Goal: Communication & Community: Answer question/provide support

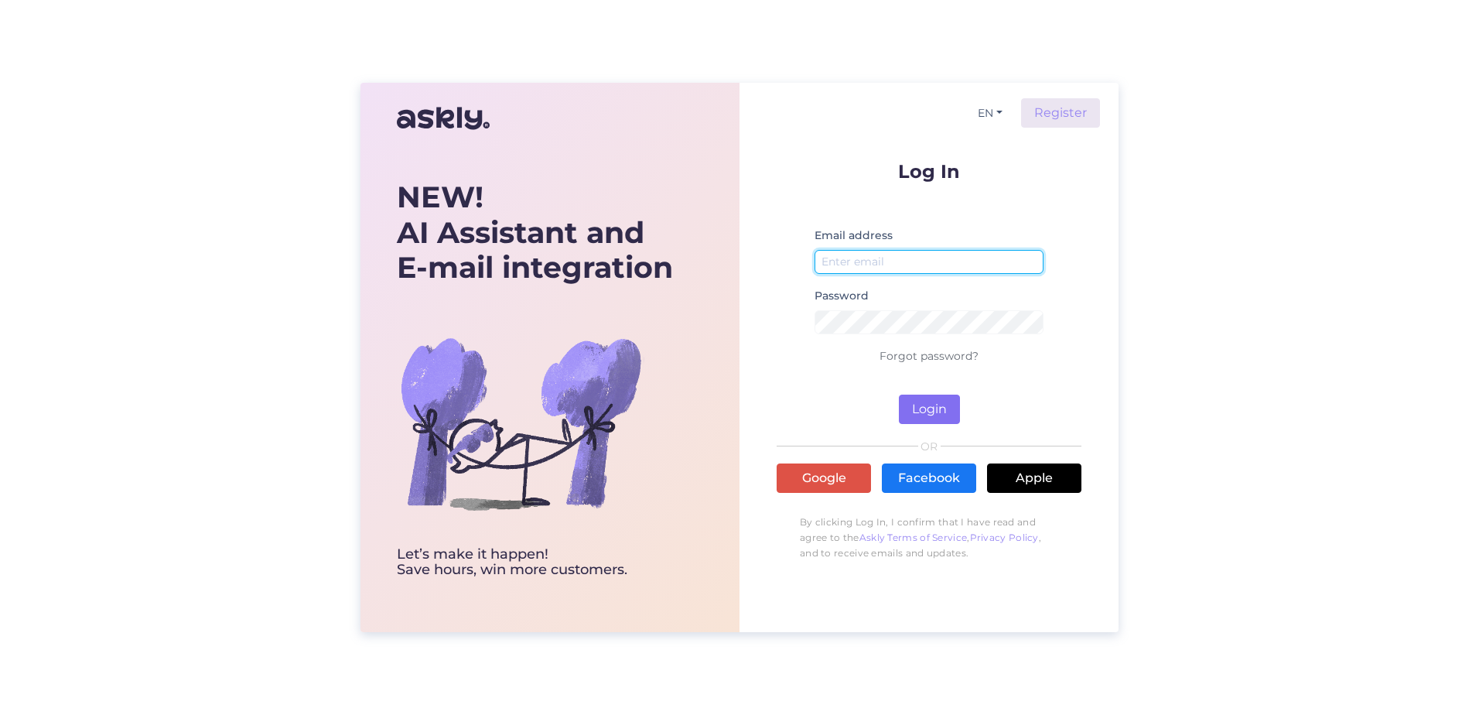
type input "[PERSON_NAME][EMAIL_ADDRESS][PERSON_NAME][DOMAIN_NAME]"
click at [957, 412] on button "Login" at bounding box center [929, 409] width 61 height 29
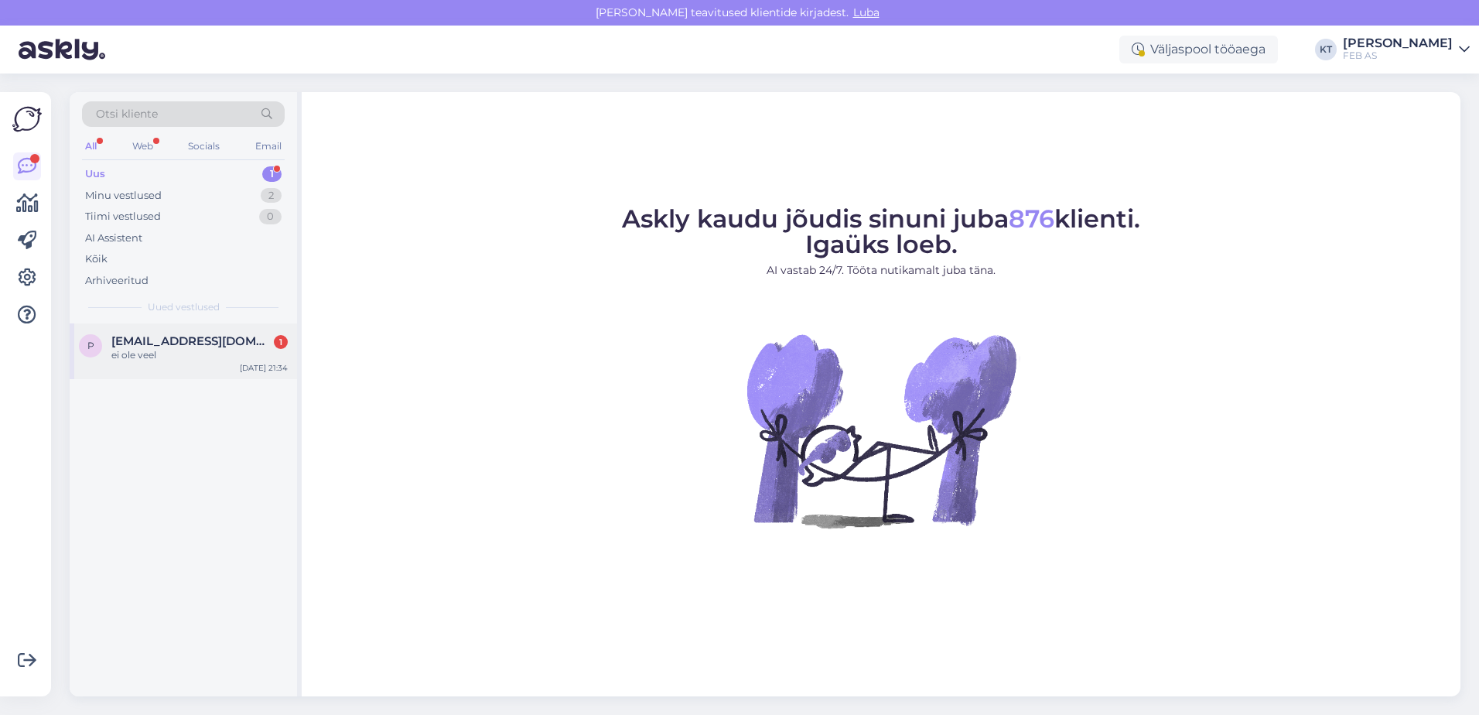
click at [132, 378] on div "p [EMAIL_ADDRESS][DOMAIN_NAME] 1 ei ole veel [DATE] 21:34" at bounding box center [183, 351] width 227 height 56
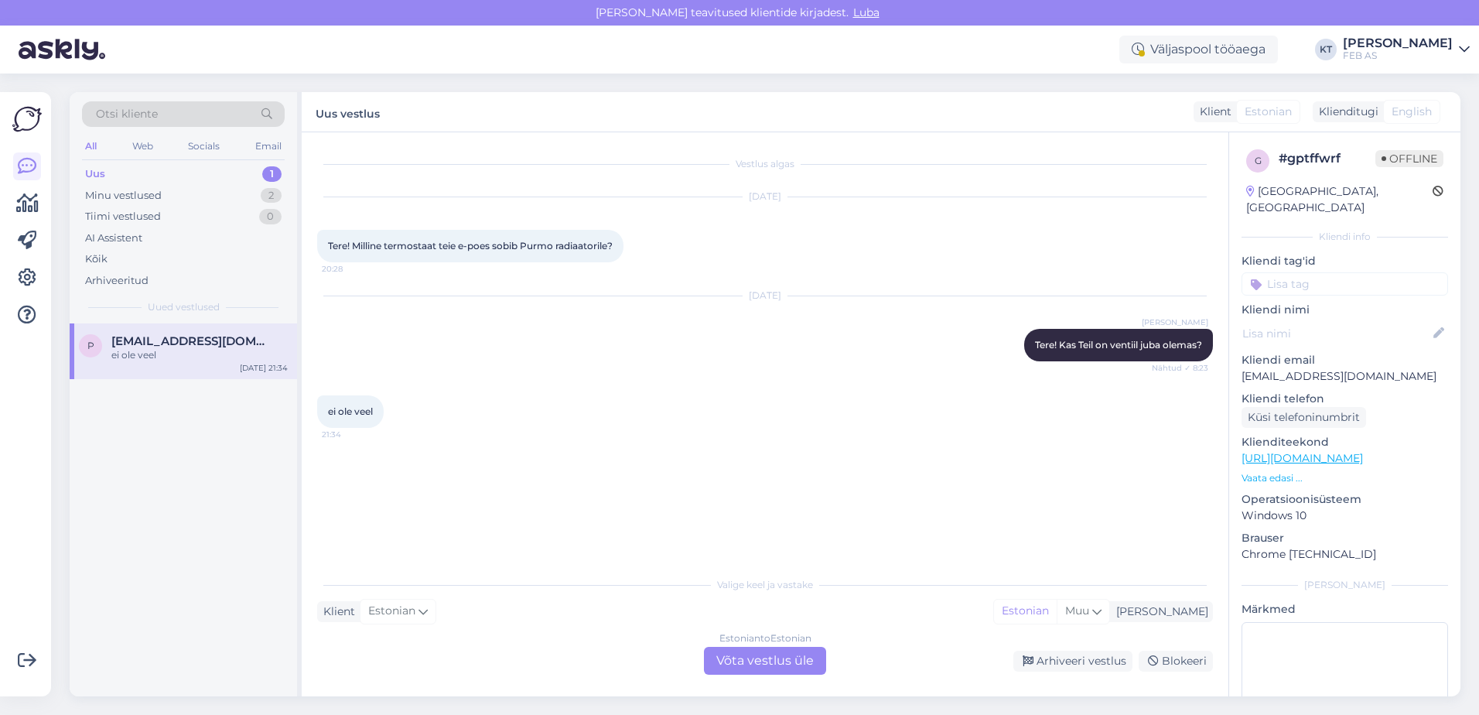
click at [720, 655] on div "Estonian to Estonian Võta vestlus üle" at bounding box center [765, 661] width 122 height 28
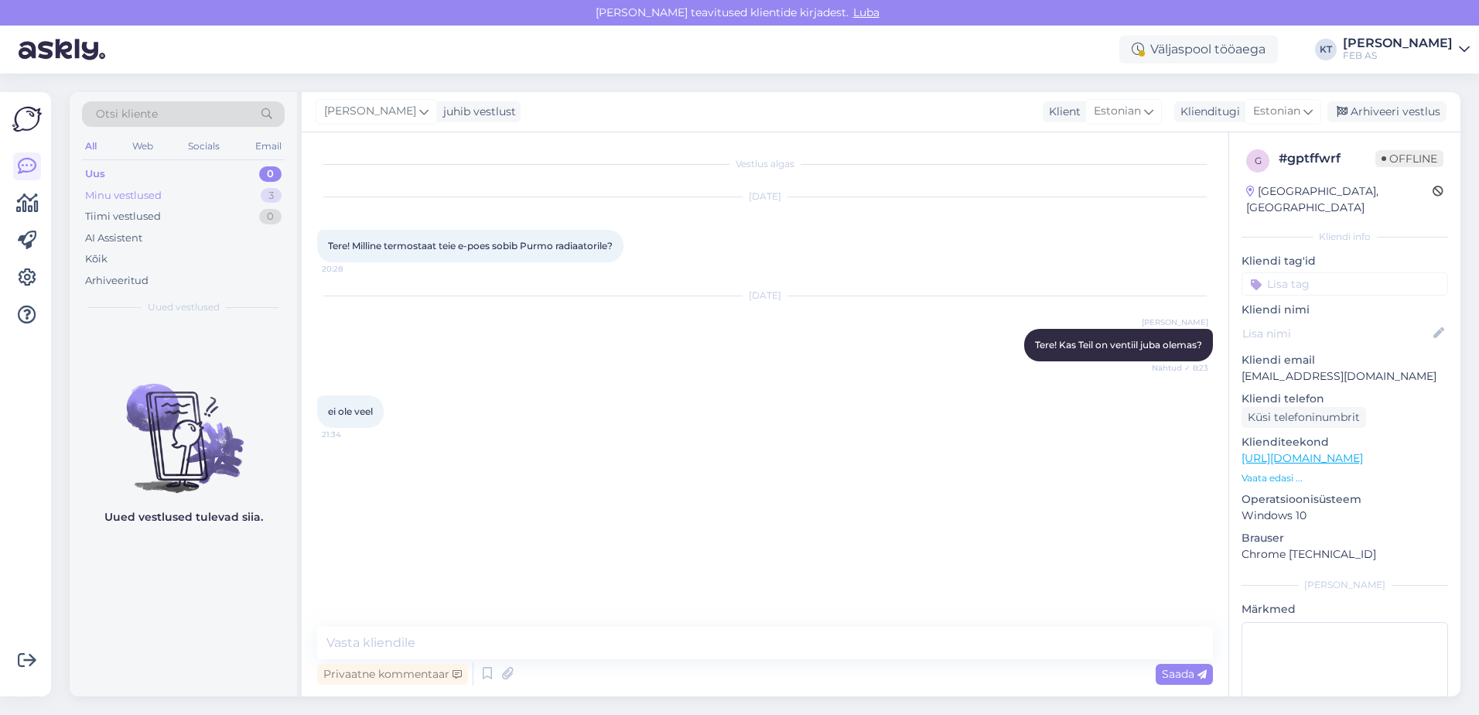
click at [144, 202] on div "Minu vestlused" at bounding box center [123, 195] width 77 height 15
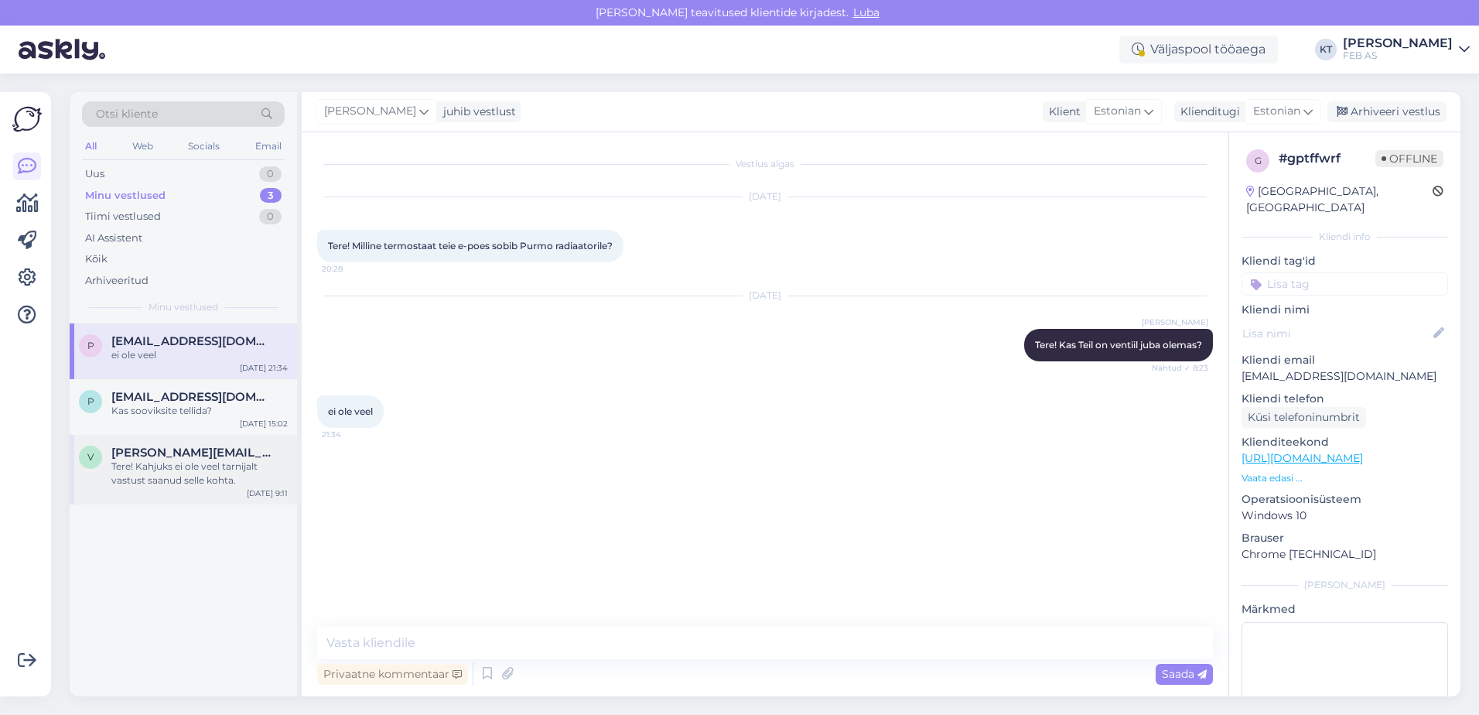
click at [146, 446] on span "[PERSON_NAME][EMAIL_ADDRESS][DOMAIN_NAME]" at bounding box center [191, 453] width 161 height 14
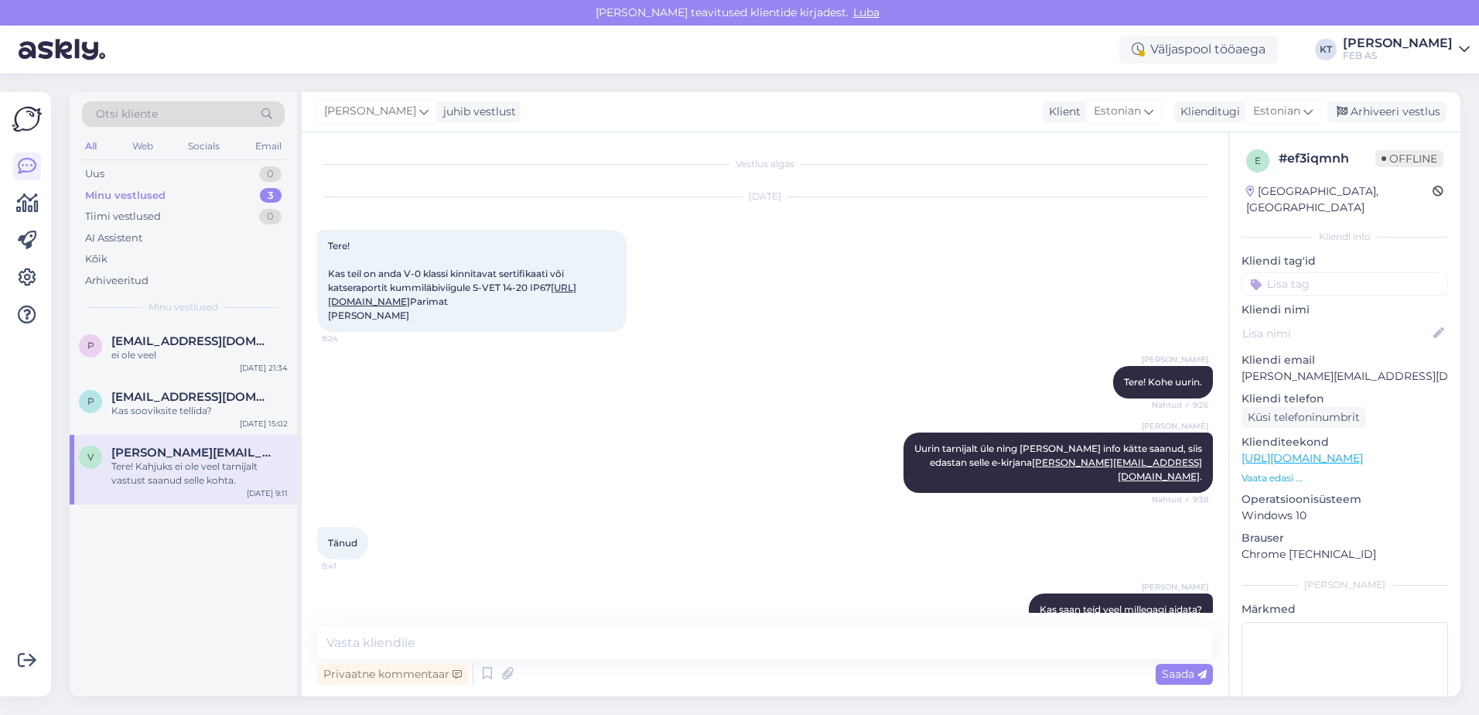
scroll to position [371, 0]
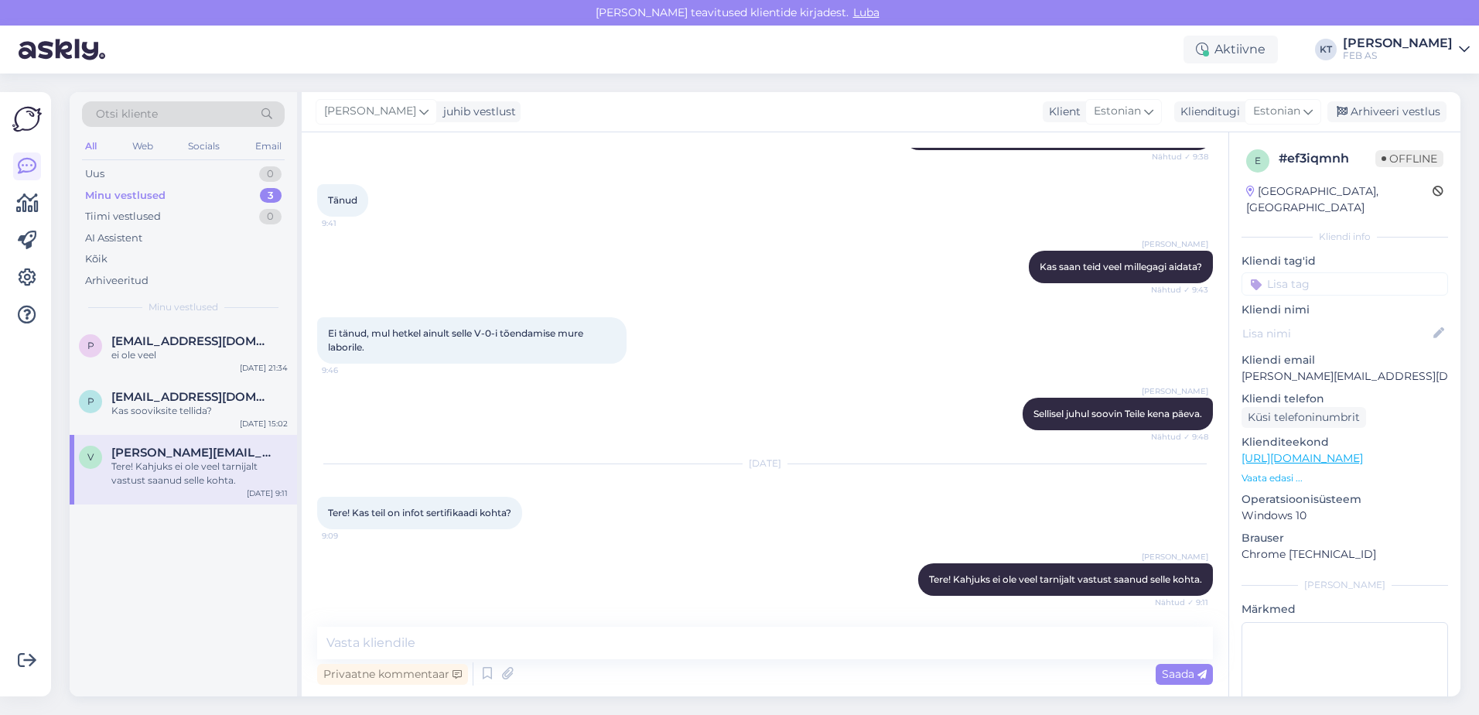
click at [728, 511] on div "[DATE] Tere! Kas teil on infot sertifikaadi kohta? 9:09" at bounding box center [765, 496] width 896 height 99
click at [780, 635] on textarea at bounding box center [765, 643] width 896 height 32
drag, startPoint x: 1335, startPoint y: 360, endPoint x: 1241, endPoint y: 360, distance: 93.6
click at [1241, 360] on div "e # ef3iqmnh Offline [GEOGRAPHIC_DATA], [GEOGRAPHIC_DATA] Kliendi info Kliendi …" at bounding box center [1345, 458] width 231 height 652
copy p "[PERSON_NAME][EMAIL_ADDRESS][DOMAIN_NAME]"
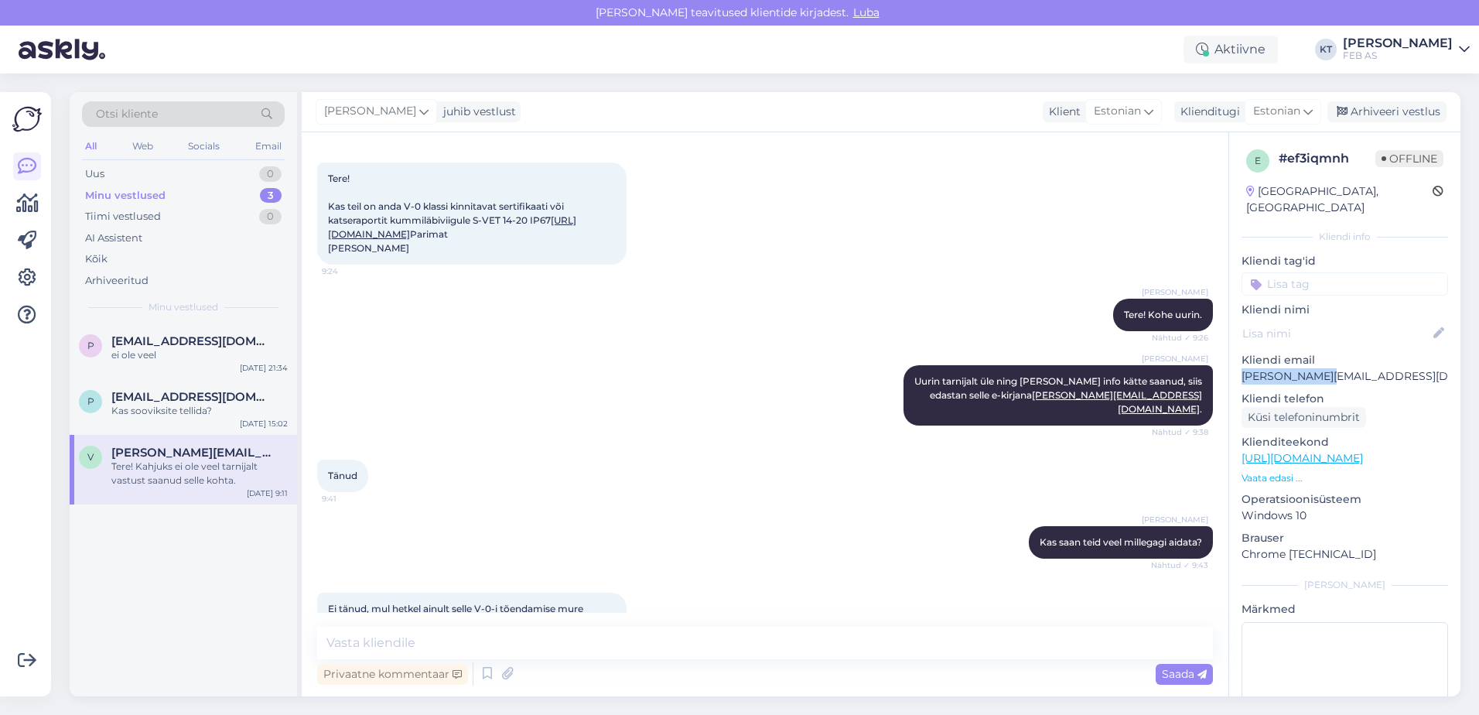
scroll to position [61, 0]
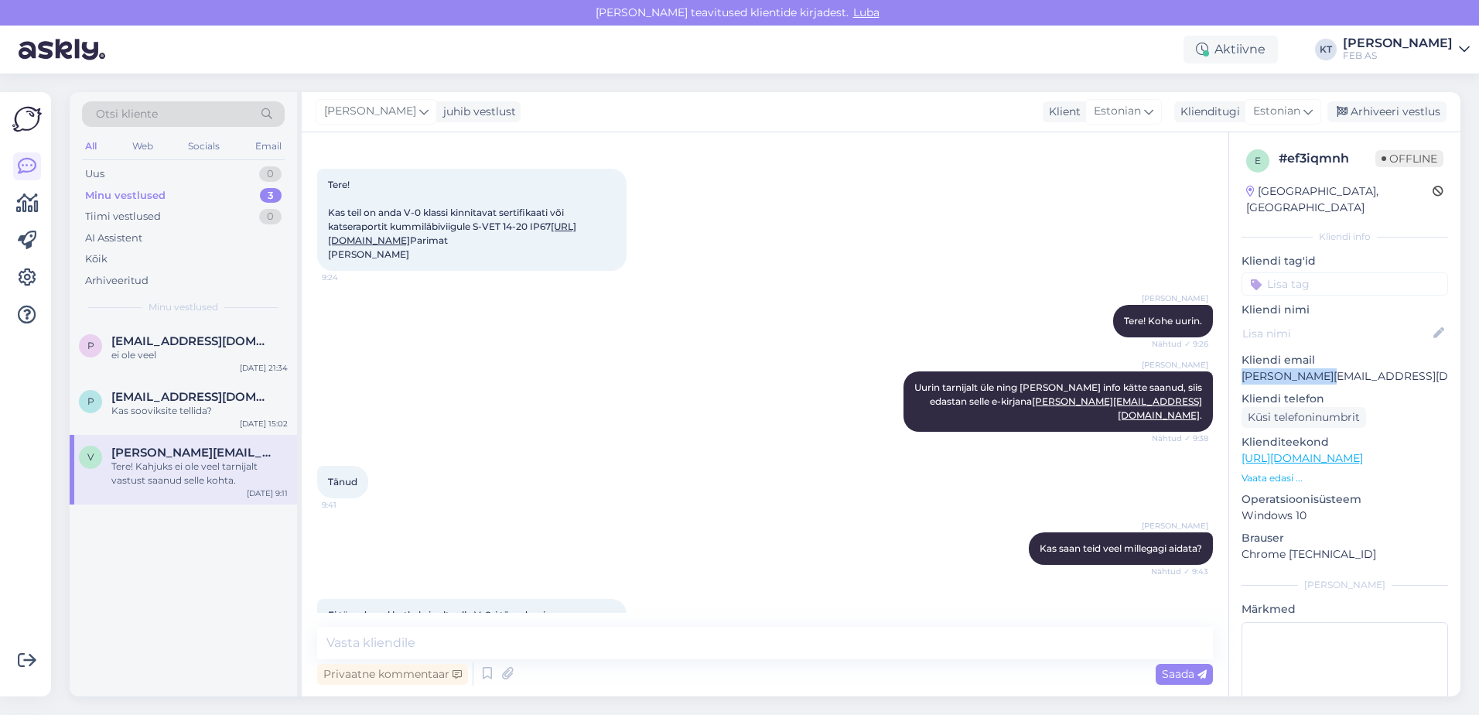
click at [507, 238] on link "[URL][DOMAIN_NAME]" at bounding box center [452, 234] width 248 height 26
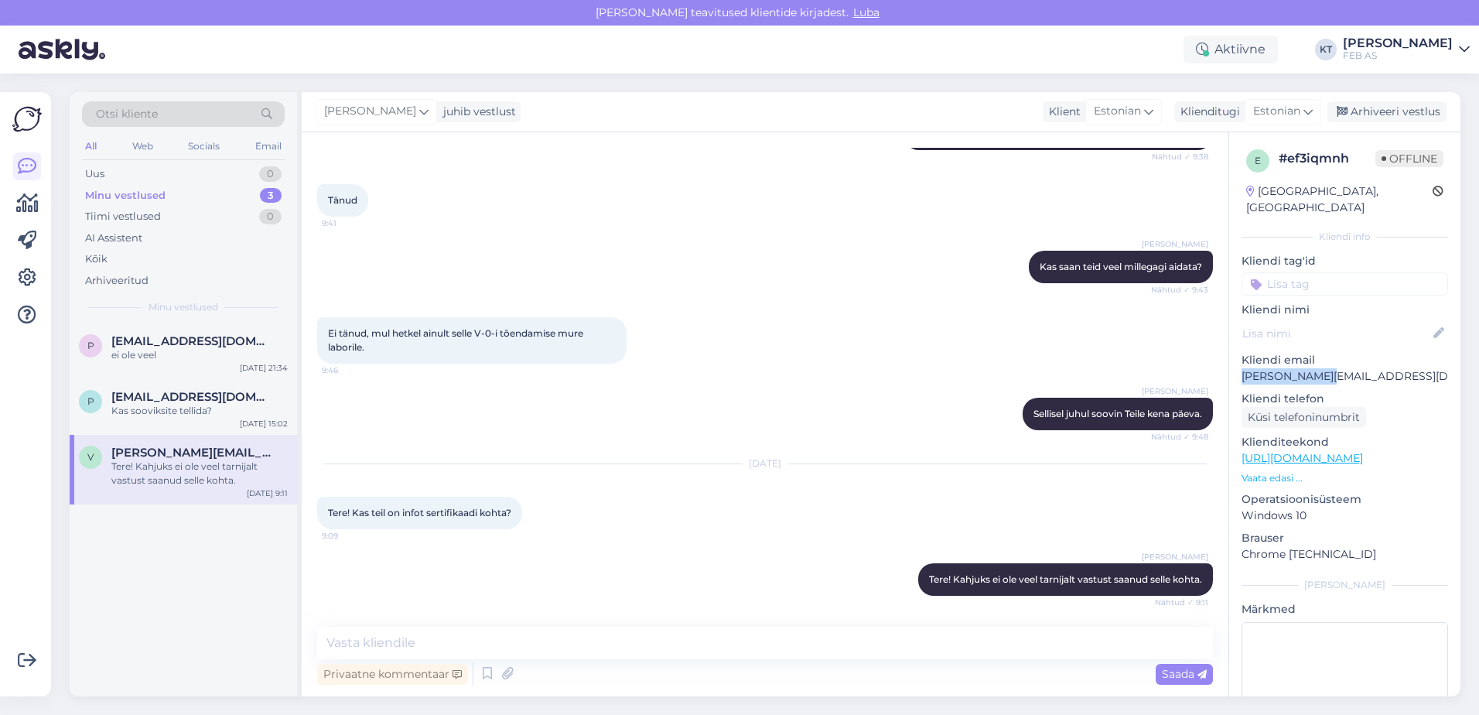
scroll to position [371, 0]
click at [1340, 368] on p "[PERSON_NAME][EMAIL_ADDRESS][DOMAIN_NAME]" at bounding box center [1345, 376] width 207 height 16
drag, startPoint x: 1336, startPoint y: 358, endPoint x: 1237, endPoint y: 361, distance: 99.1
click at [1237, 361] on div "e # ef3iqmnh Offline [GEOGRAPHIC_DATA], [GEOGRAPHIC_DATA] Kliendi info Kliendi …" at bounding box center [1345, 458] width 231 height 652
copy p "[PERSON_NAME][EMAIL_ADDRESS][DOMAIN_NAME]"
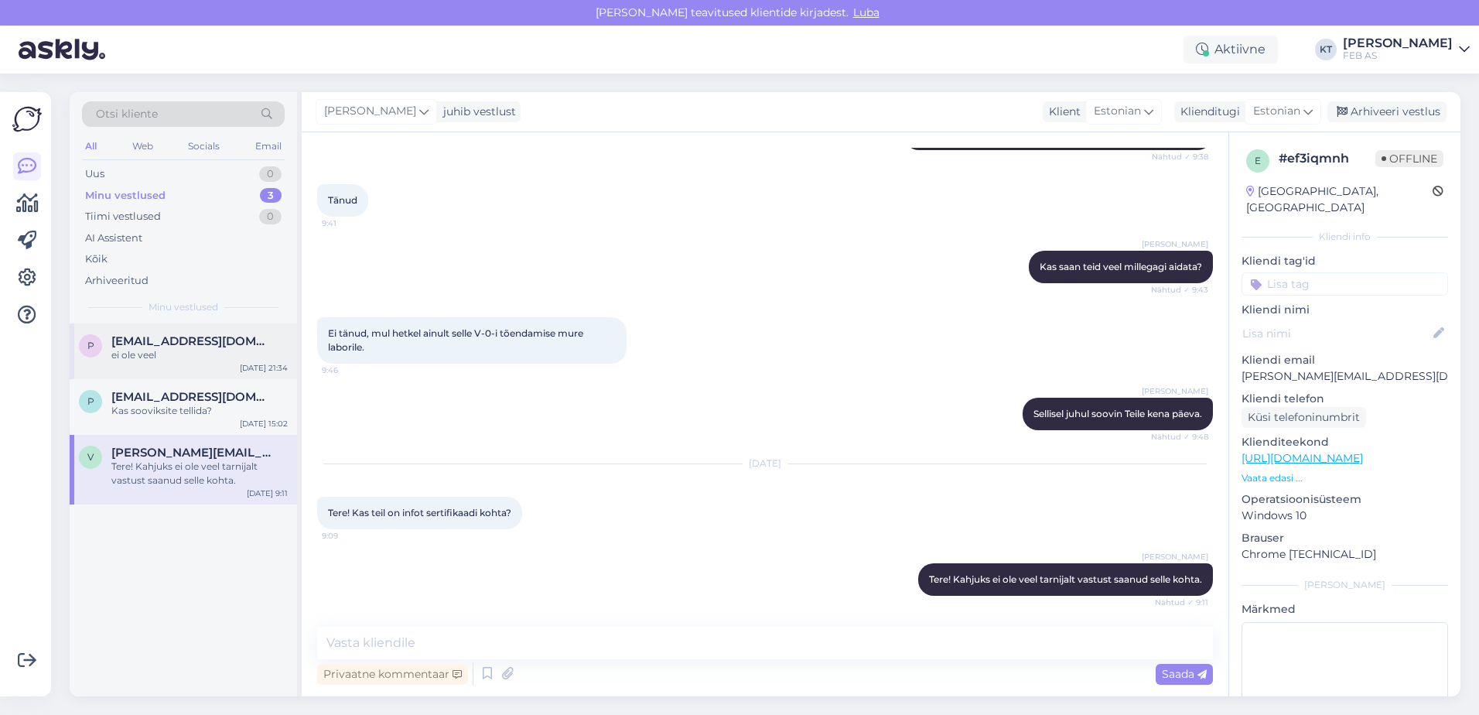
click at [128, 334] on span "[EMAIL_ADDRESS][DOMAIN_NAME]" at bounding box center [191, 341] width 161 height 14
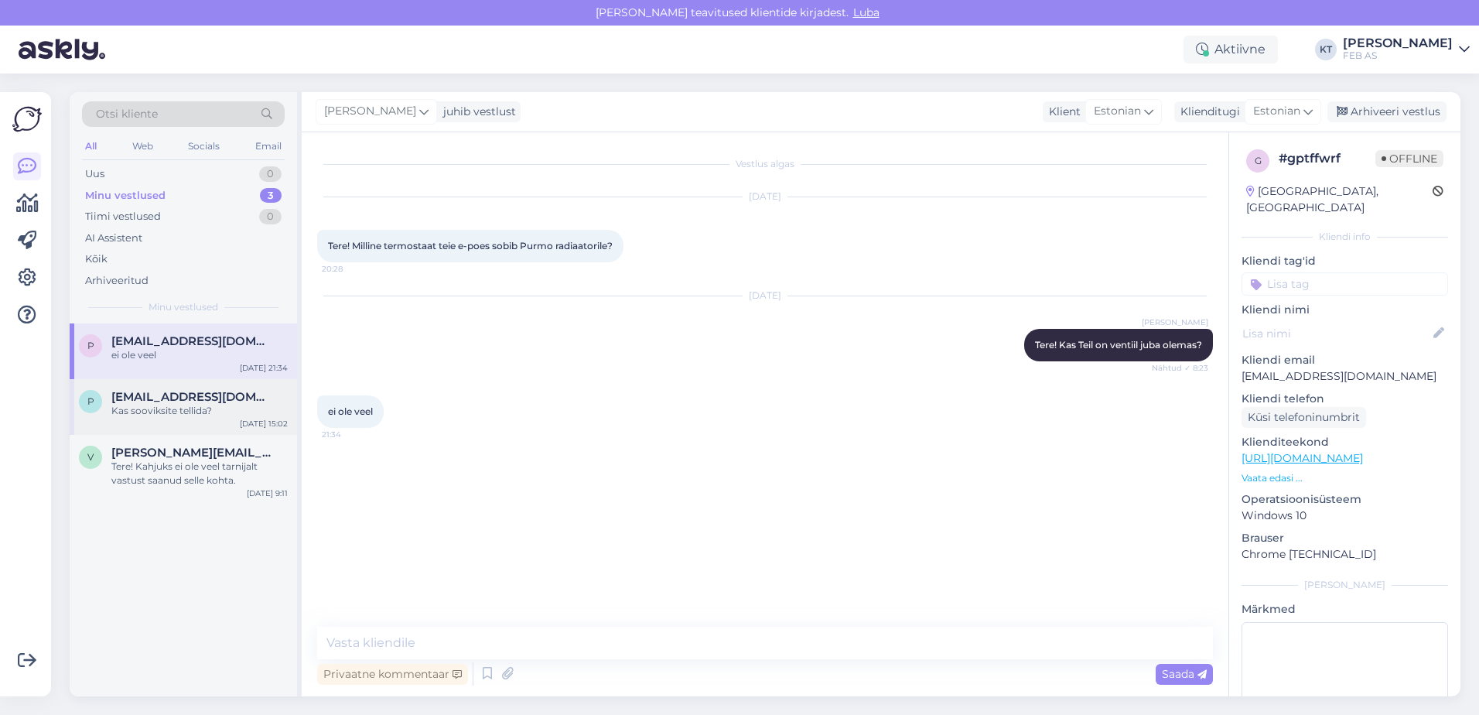
click at [241, 405] on div "Kas sooviksite tellida?" at bounding box center [199, 411] width 176 height 14
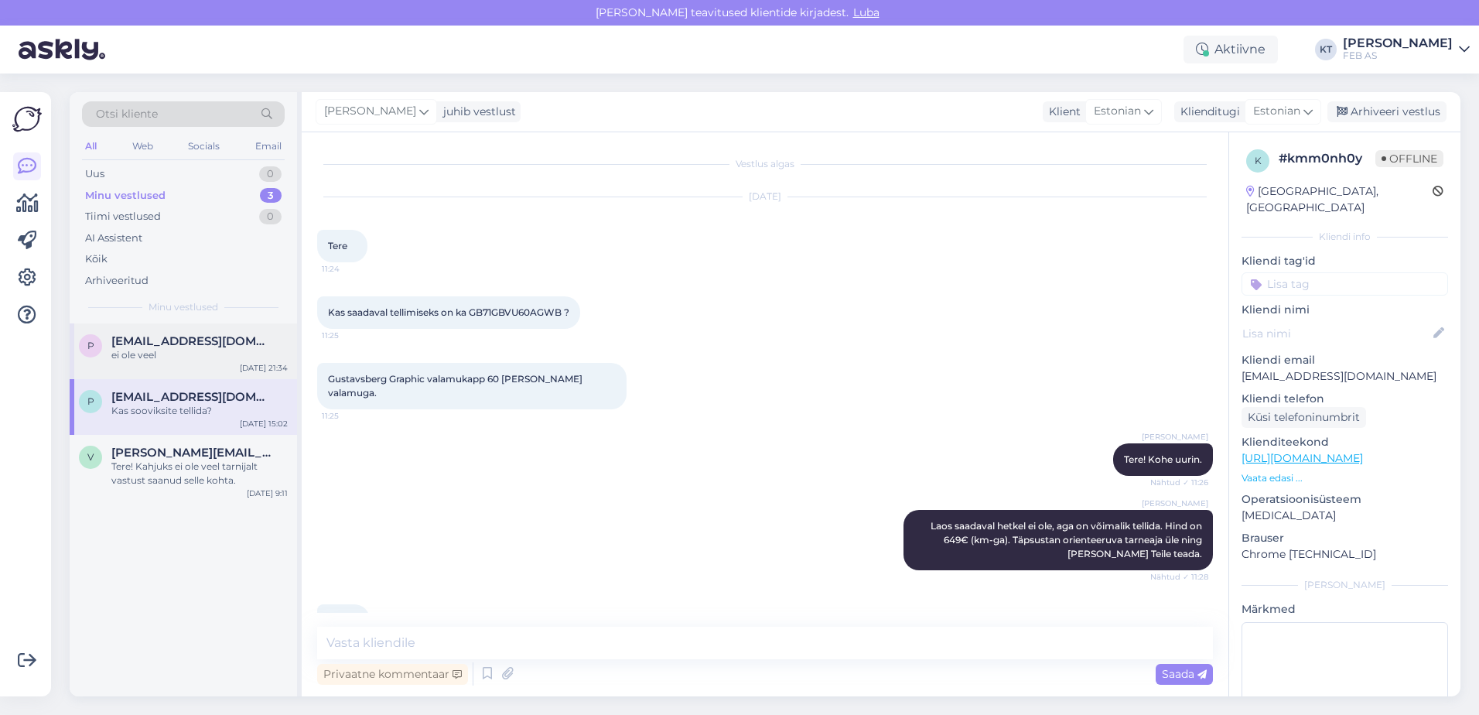
scroll to position [160, 0]
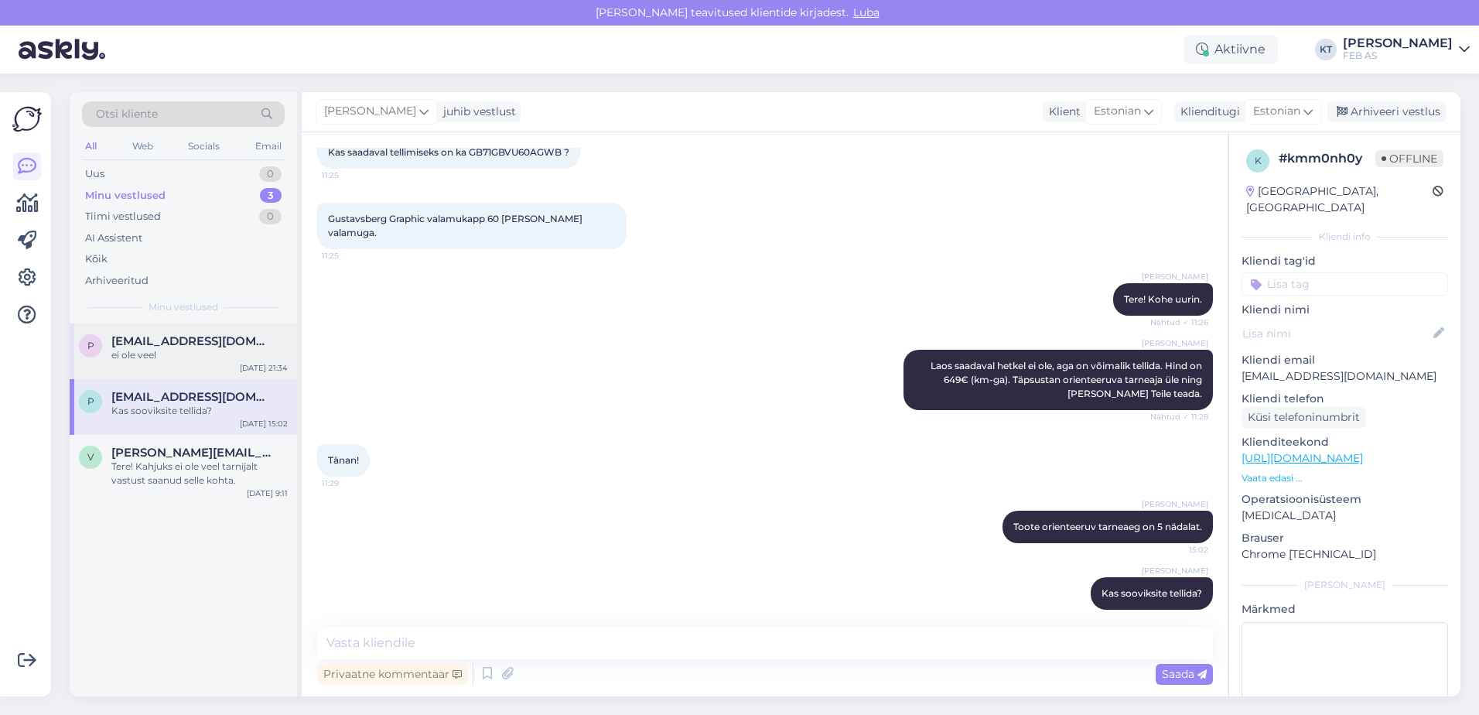
click at [222, 353] on div "ei ole veel" at bounding box center [199, 355] width 176 height 14
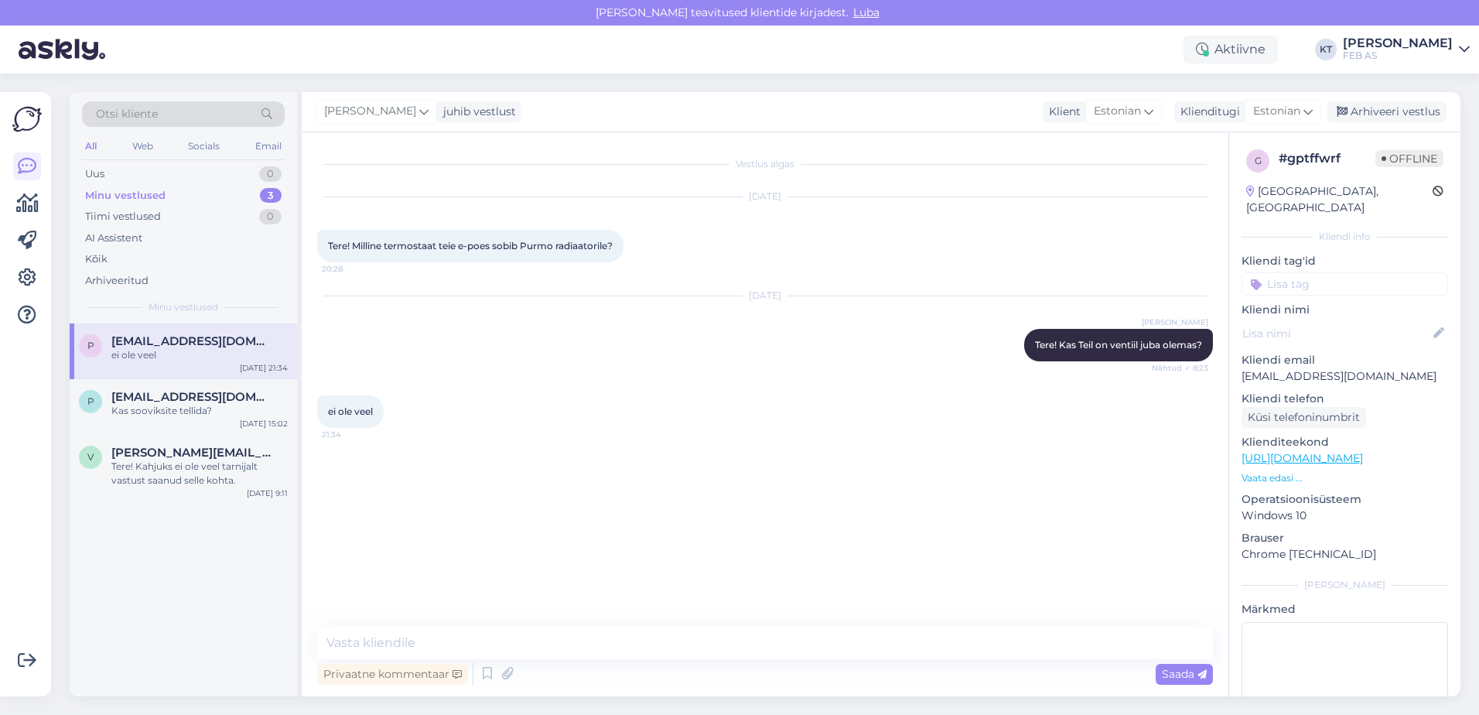
scroll to position [0, 0]
click at [524, 623] on div "Vestlus algas [DATE] Tere! Milline termostaat teie e-poes sobib Purmo radiaator…" at bounding box center [765, 414] width 927 height 564
click at [520, 650] on textarea at bounding box center [765, 643] width 896 height 32
click at [429, 636] on textarea "Milline ühendust Teil täpsemalt" at bounding box center [765, 643] width 896 height 32
click at [552, 613] on div "Vestlus algas [DATE] Tere! Milline termostaat teie e-poes sobib Purmo radiaator…" at bounding box center [765, 414] width 927 height 564
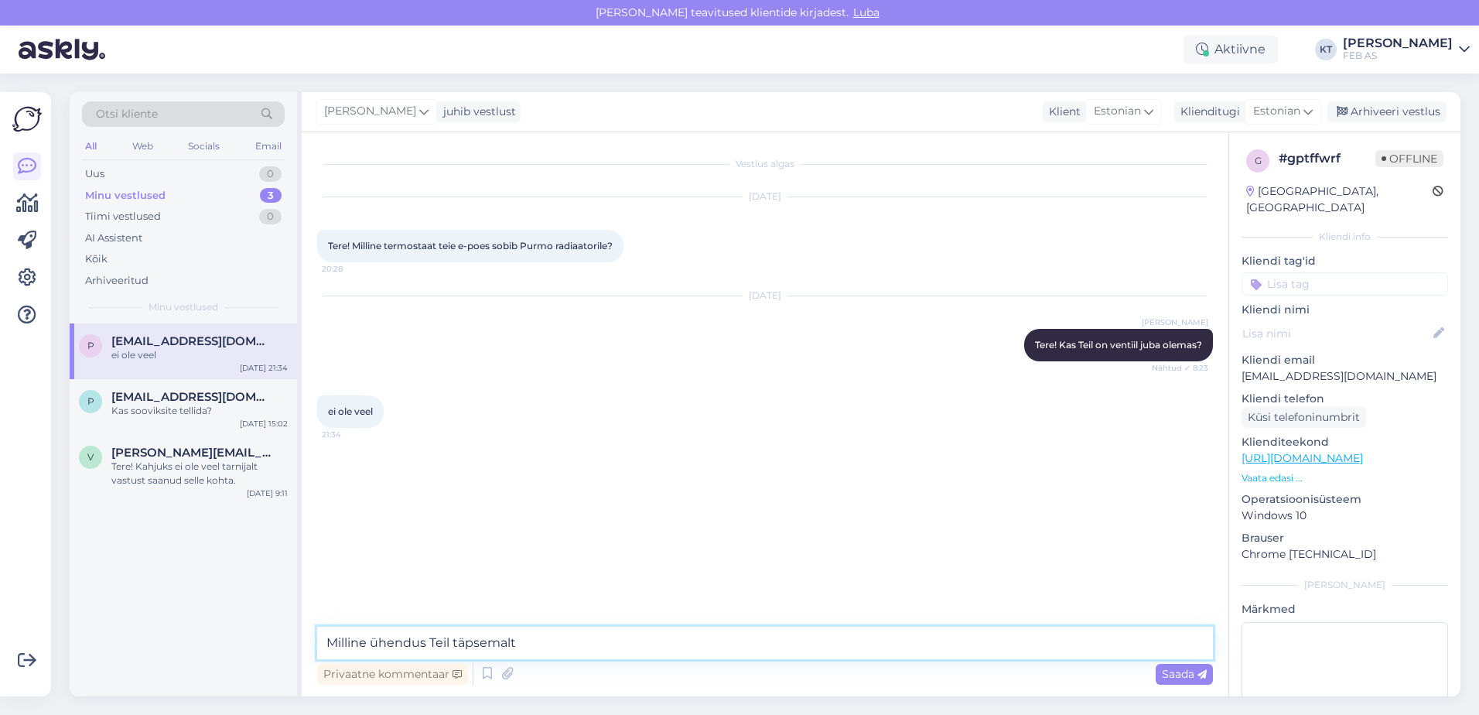
click at [566, 649] on textarea "Milline ühendus Teil täpsemalt" at bounding box center [765, 643] width 896 height 32
type textarea "Milline ühendus Teil täpsemalt on, kas alt või küljelt?"
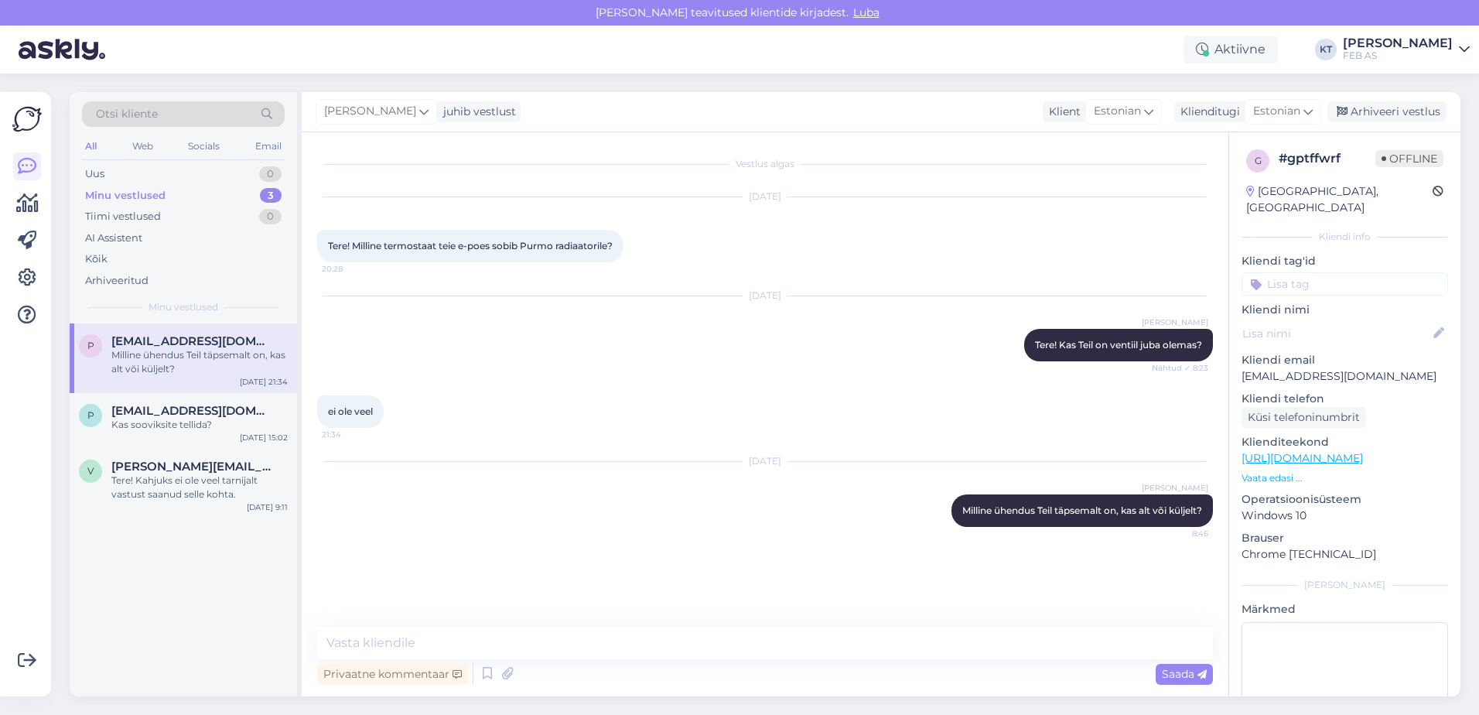
click at [542, 508] on div "[DATE] [PERSON_NAME] ühendus Teil täpsemalt on, kas alt või küljelt? 8:46" at bounding box center [765, 494] width 896 height 99
